Goal: Navigation & Orientation: Find specific page/section

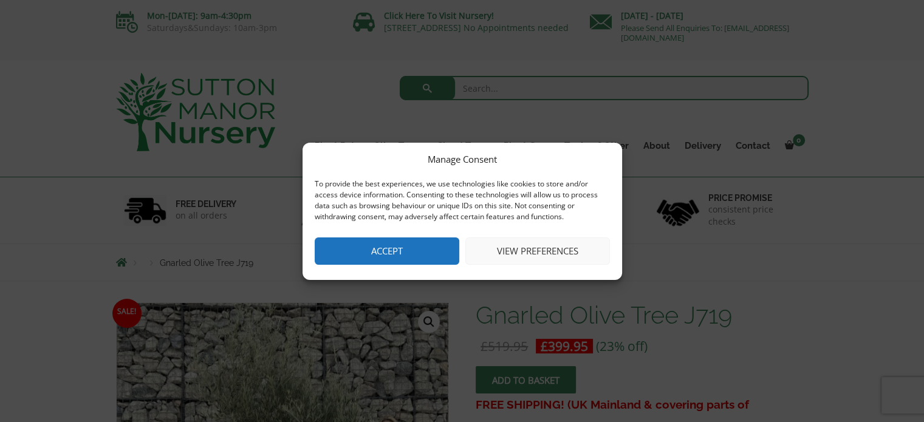
click at [411, 258] on button "Accept" at bounding box center [387, 250] width 145 height 27
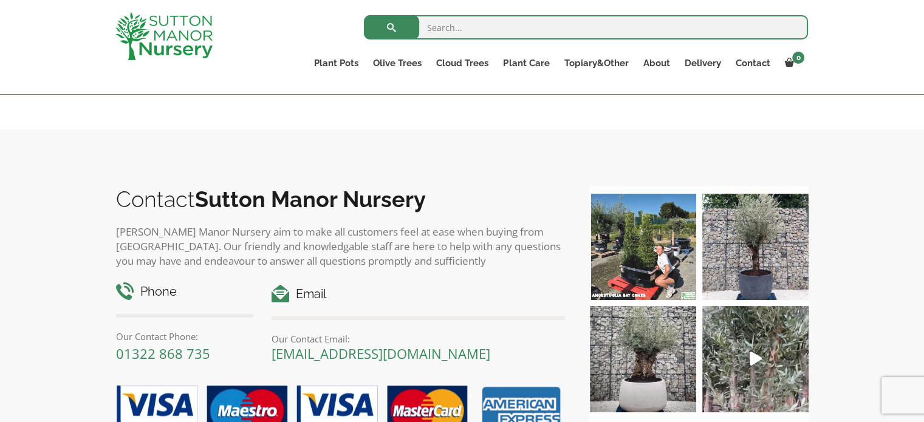
scroll to position [1224, 0]
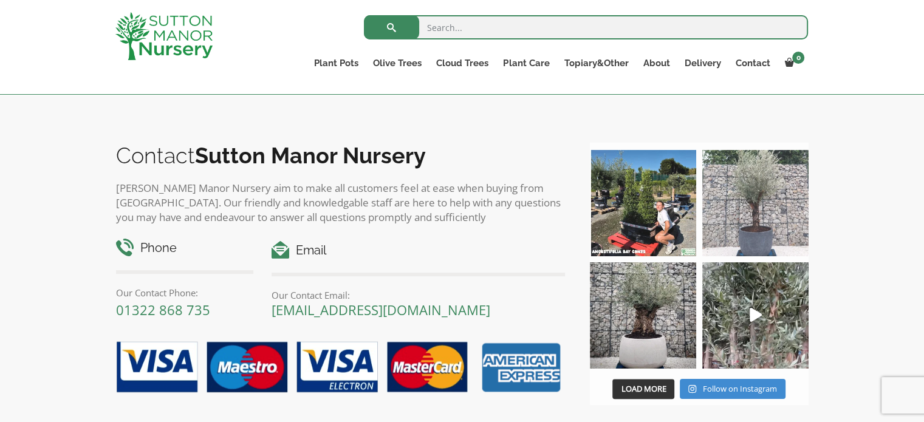
click at [760, 210] on img at bounding box center [755, 203] width 106 height 106
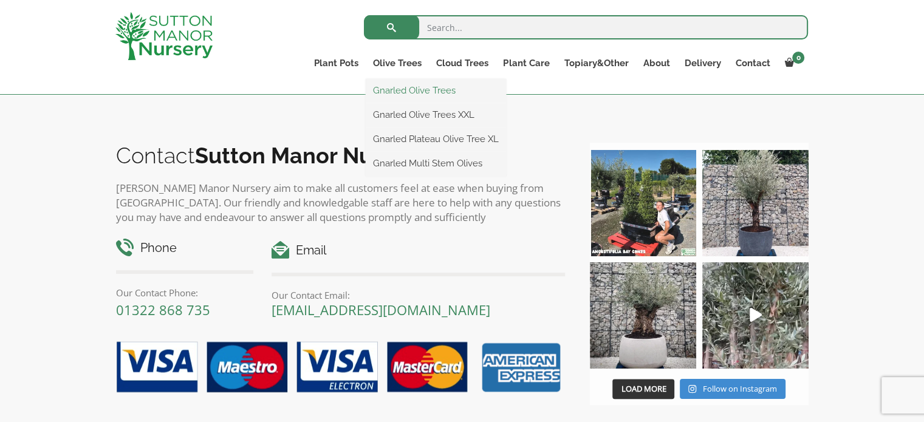
click at [425, 92] on link "Gnarled Olive Trees" at bounding box center [436, 90] width 140 height 18
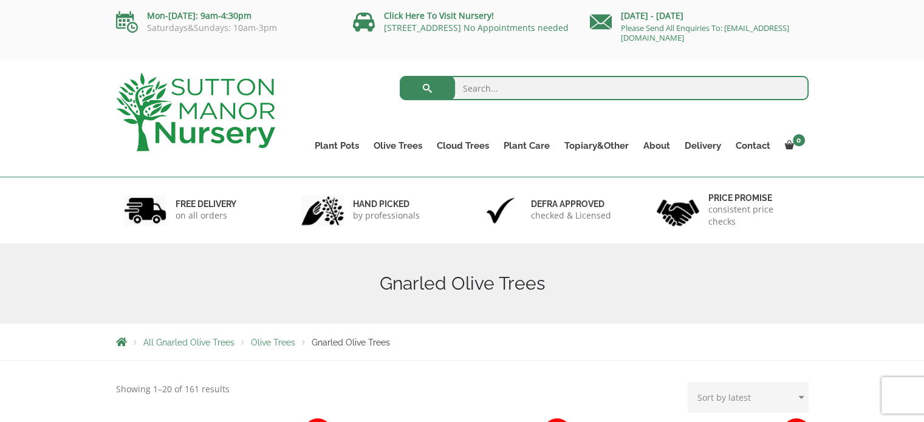
click at [449, 284] on h1 "Gnarled Olive Trees" at bounding box center [462, 284] width 692 height 22
